Goal: Obtain resource: Obtain resource

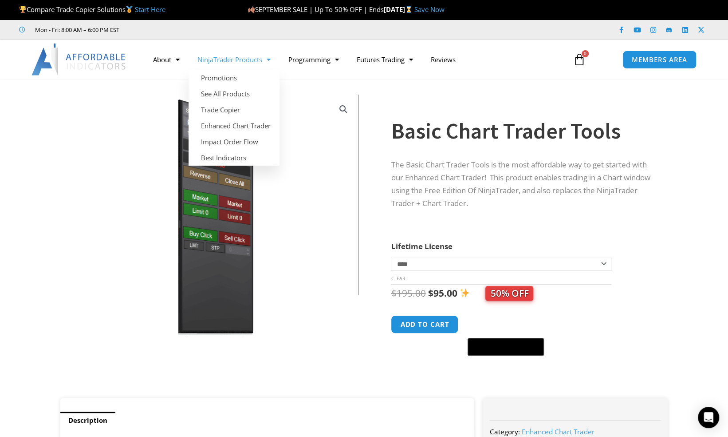
click at [241, 62] on link "NinjaTrader Products" at bounding box center [234, 59] width 91 height 20
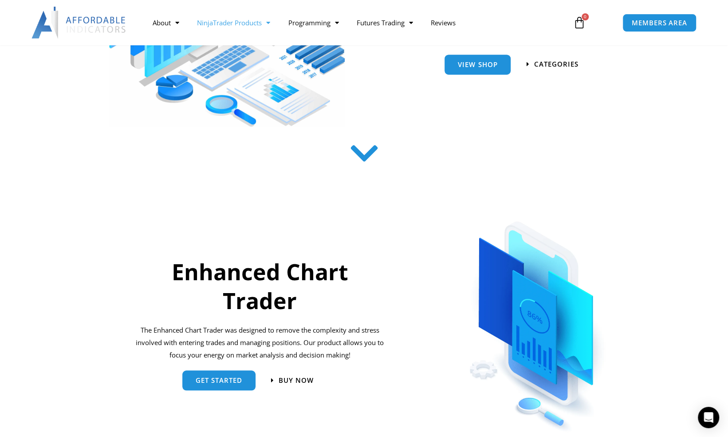
scroll to position [89, 0]
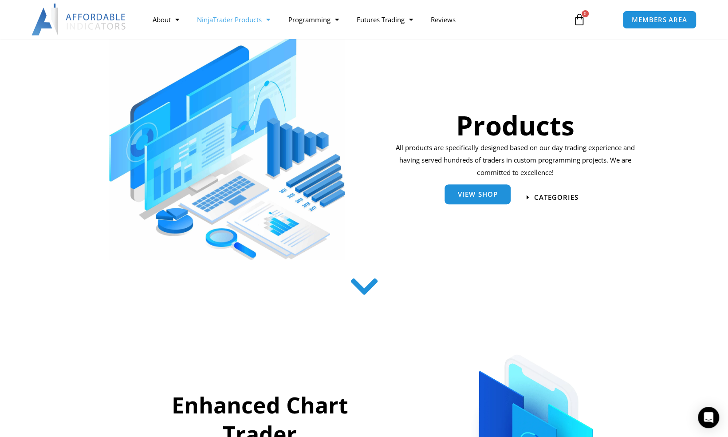
click at [474, 189] on link "View Shop" at bounding box center [478, 194] width 66 height 20
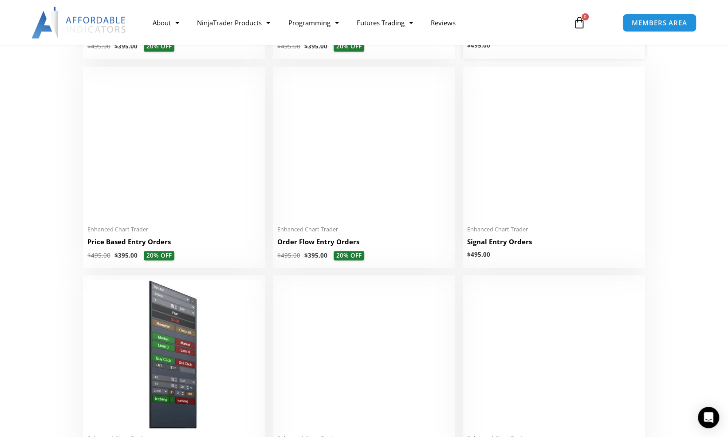
scroll to position [843, 0]
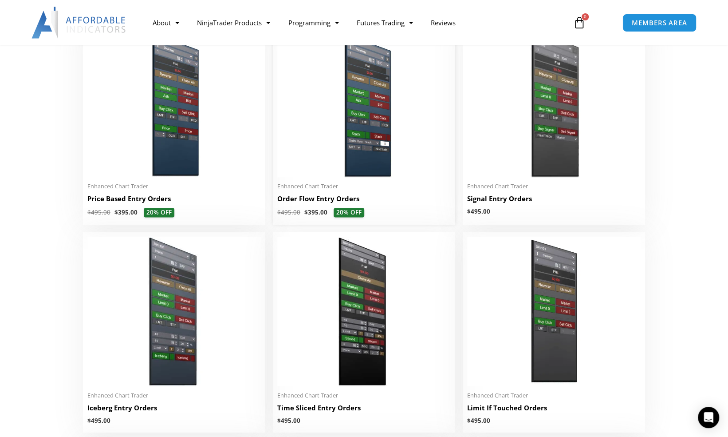
click at [374, 148] on img at bounding box center [364, 102] width 174 height 149
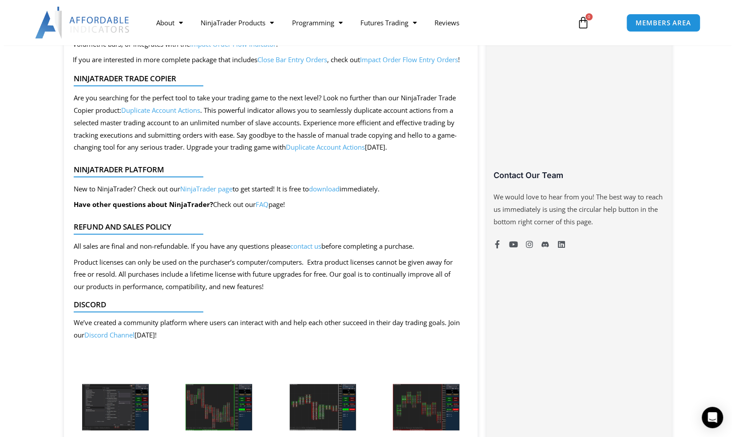
scroll to position [666, 0]
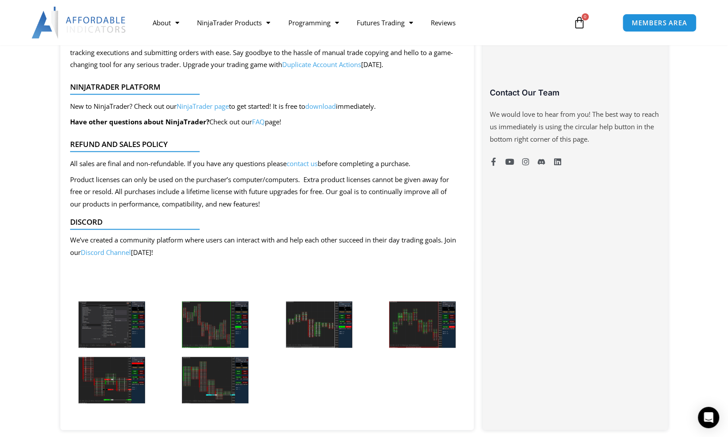
click at [121, 324] on img at bounding box center [112, 324] width 67 height 47
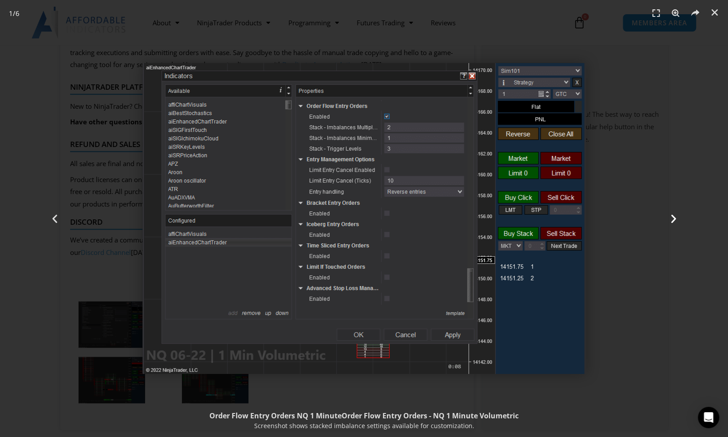
click at [676, 217] on icon "Next slide" at bounding box center [673, 218] width 11 height 11
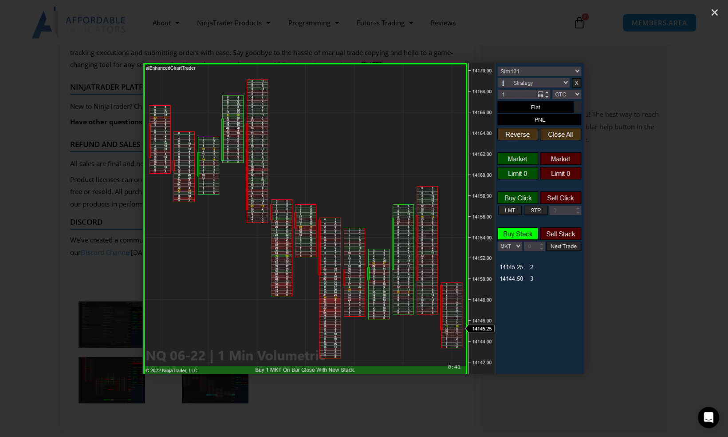
click at [676, 217] on icon "Next slide" at bounding box center [673, 218] width 11 height 11
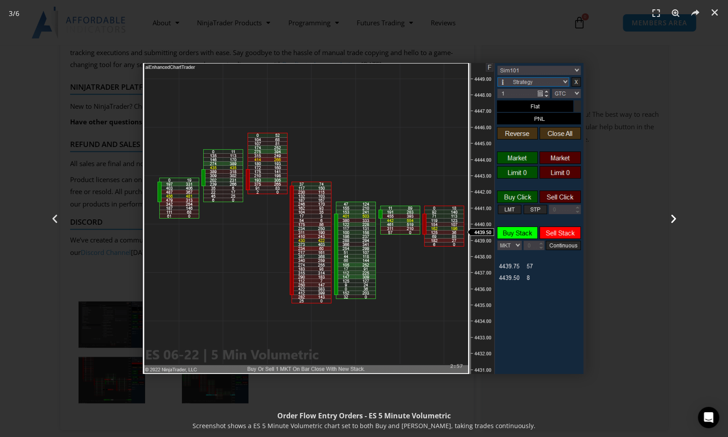
click at [676, 217] on icon "Next slide" at bounding box center [673, 218] width 11 height 11
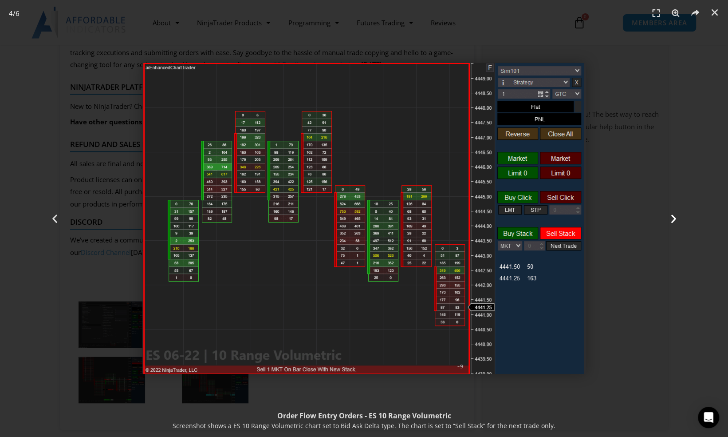
click at [676, 217] on icon "Next slide" at bounding box center [673, 218] width 11 height 11
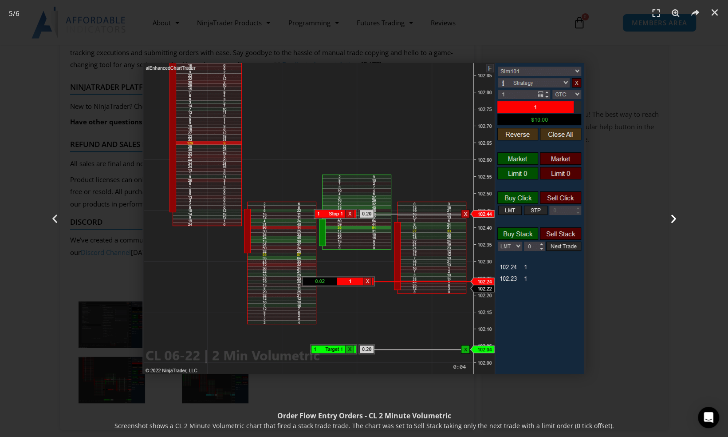
click at [676, 217] on icon "Next slide" at bounding box center [673, 218] width 11 height 11
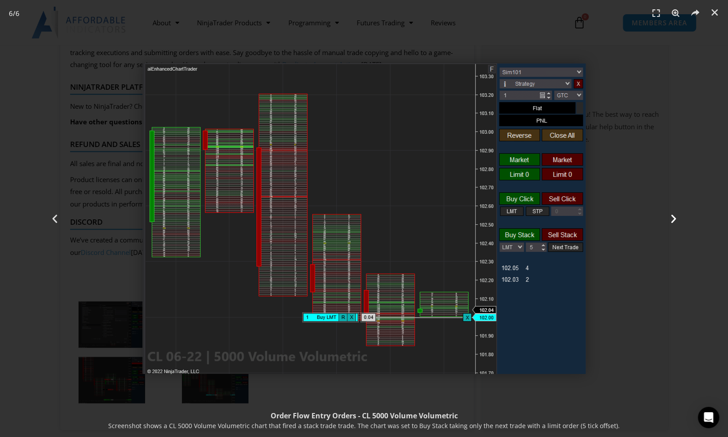
click at [713, 177] on div "Next" at bounding box center [673, 218] width 109 height 437
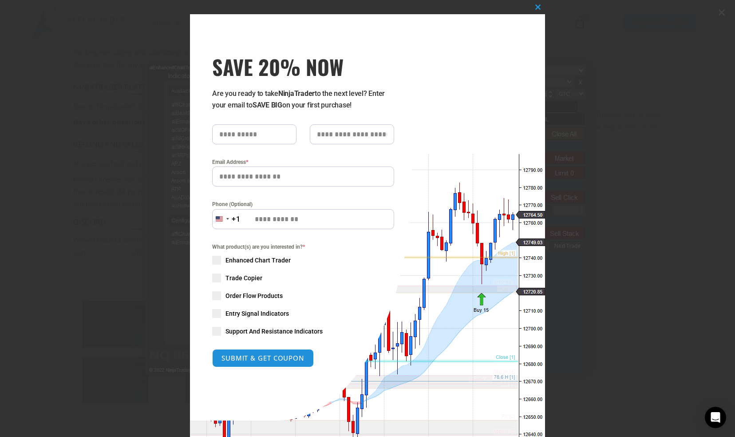
click at [259, 136] on input "SAVE 20% NOW popup" at bounding box center [254, 134] width 84 height 20
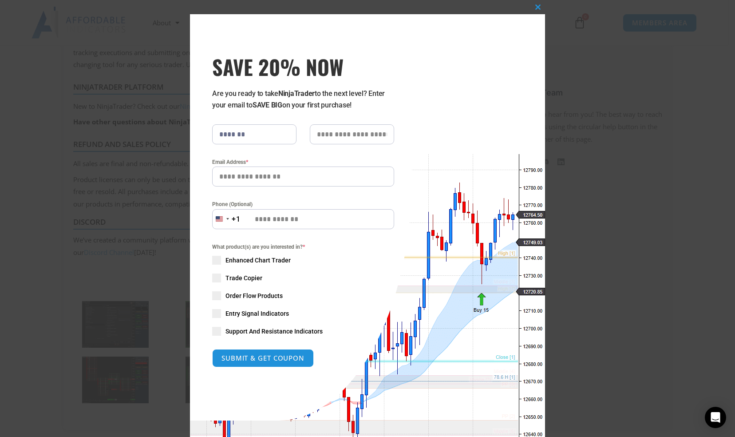
type input "*******"
type input "**********"
click at [214, 293] on span "SAVE 20% NOW popup" at bounding box center [216, 295] width 9 height 9
click at [215, 260] on span "SAVE 20% NOW popup" at bounding box center [216, 260] width 9 height 9
click at [213, 283] on div "What product(s) are you interested in? * Enhanced Chart Trader Trade Copier Ord…" at bounding box center [303, 288] width 182 height 93
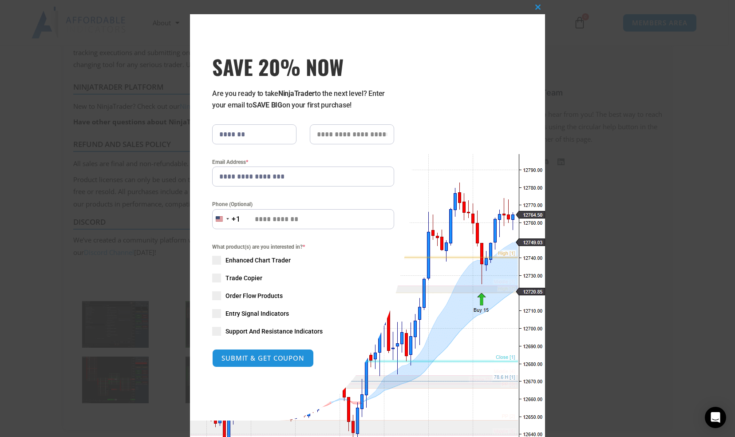
click at [215, 280] on span "SAVE 20% NOW popup" at bounding box center [216, 277] width 9 height 9
click at [214, 312] on span "SAVE 20% NOW popup" at bounding box center [216, 313] width 9 height 9
click at [216, 333] on span "SAVE 20% NOW popup" at bounding box center [216, 331] width 9 height 9
click at [246, 362] on button "SUBMIT & GET COUPON" at bounding box center [263, 357] width 107 height 19
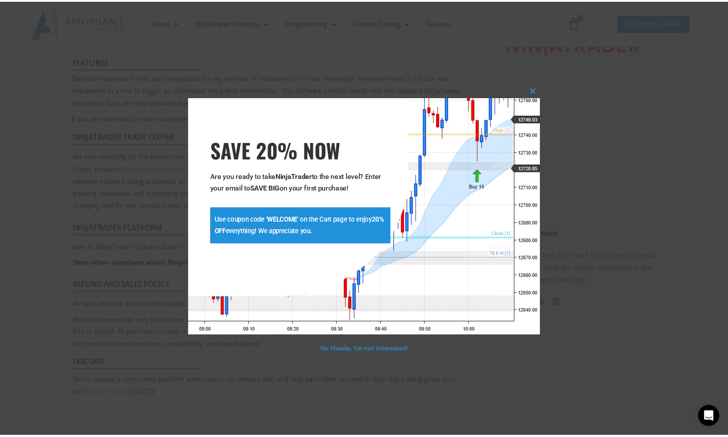
scroll to position [510, 0]
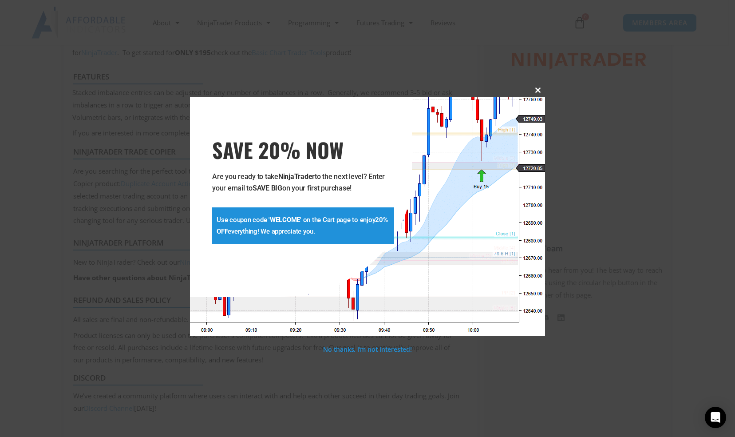
click at [539, 89] on span "SAVE 20% NOW popup" at bounding box center [538, 89] width 14 height 5
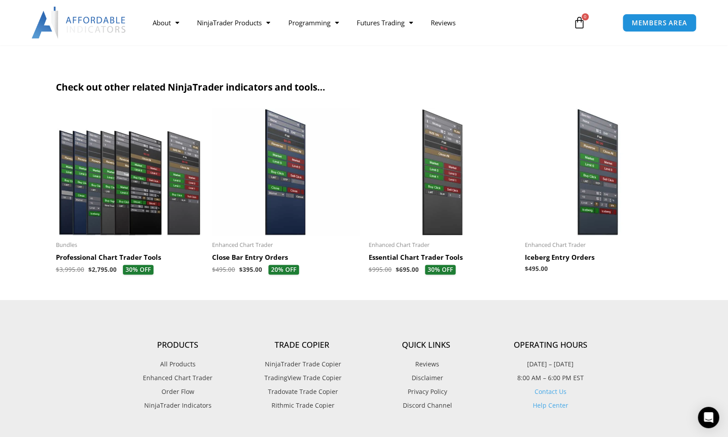
scroll to position [1087, 0]
